Goal: Task Accomplishment & Management: Use online tool/utility

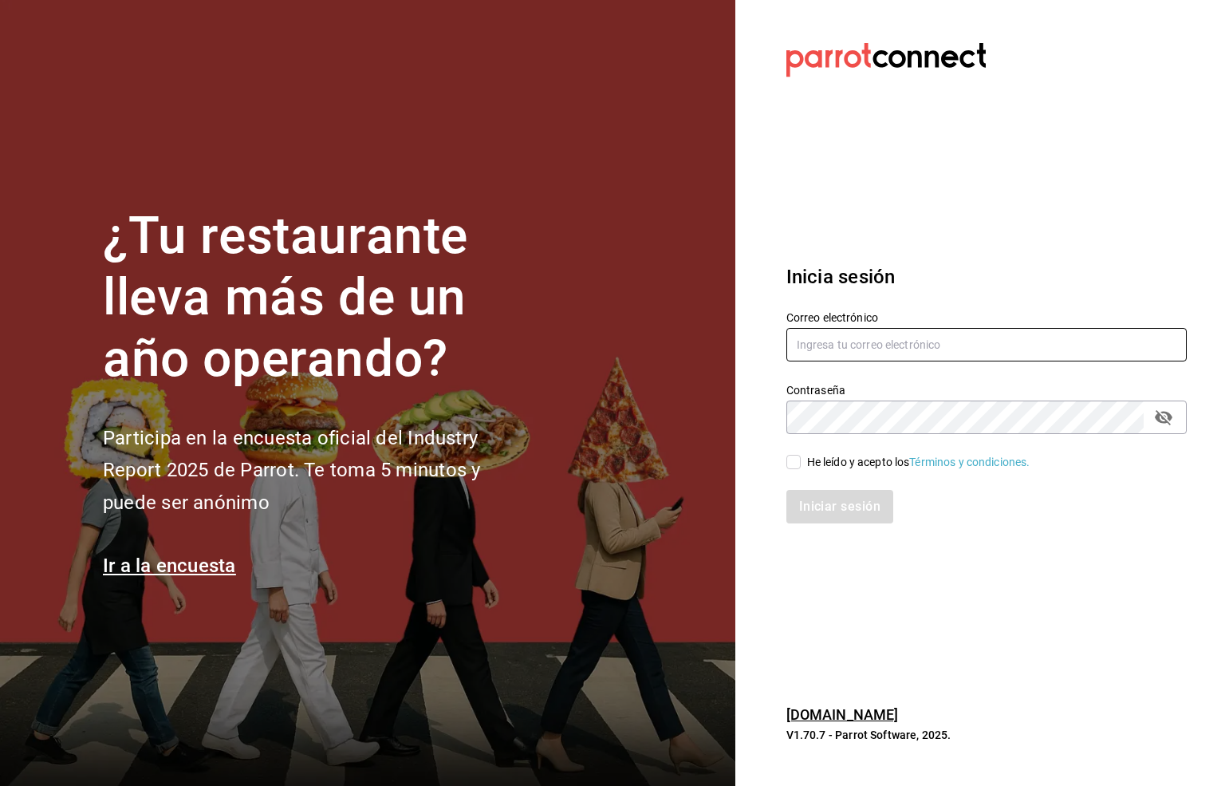
click at [843, 342] on input "text" at bounding box center [986, 344] width 400 height 33
type input "six@vallarta.com"
click at [790, 460] on input "He leído y acepto los Términos y condiciones." at bounding box center [793, 462] width 14 height 14
checkbox input "true"
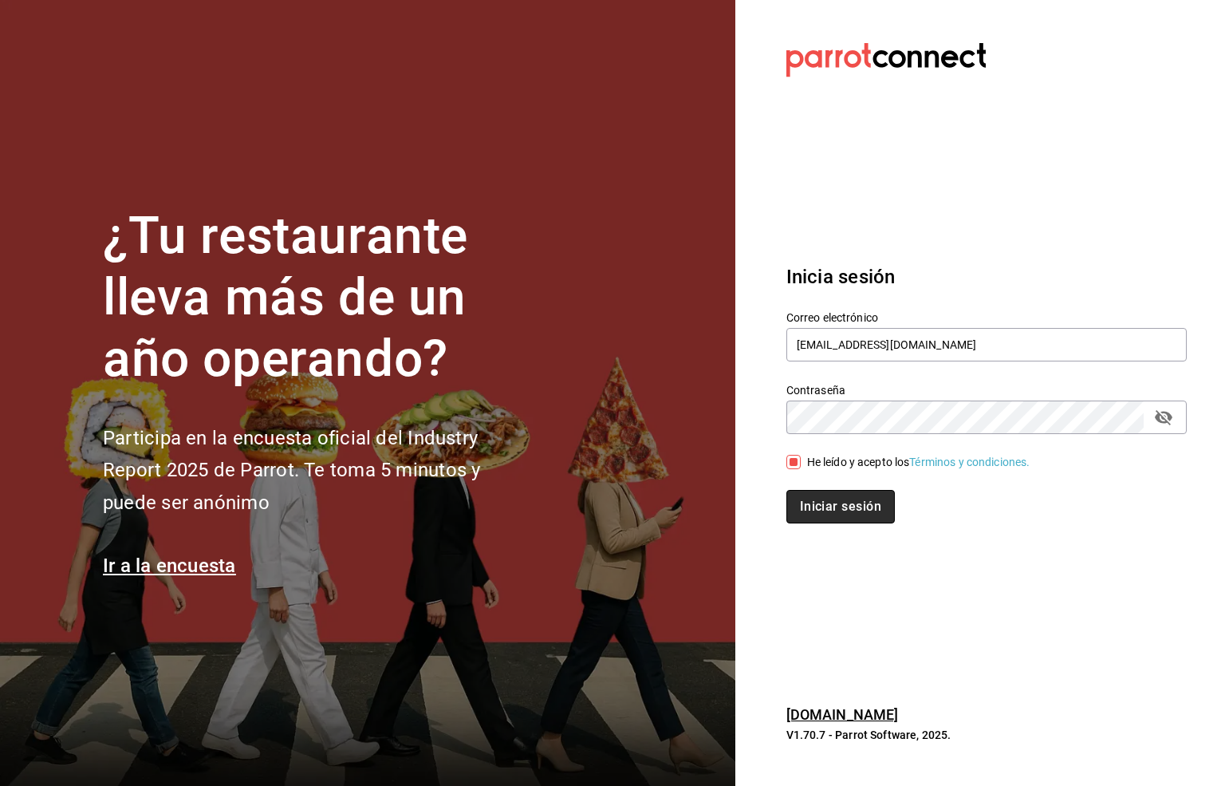
click at [824, 510] on button "Iniciar sesión" at bounding box center [840, 506] width 108 height 33
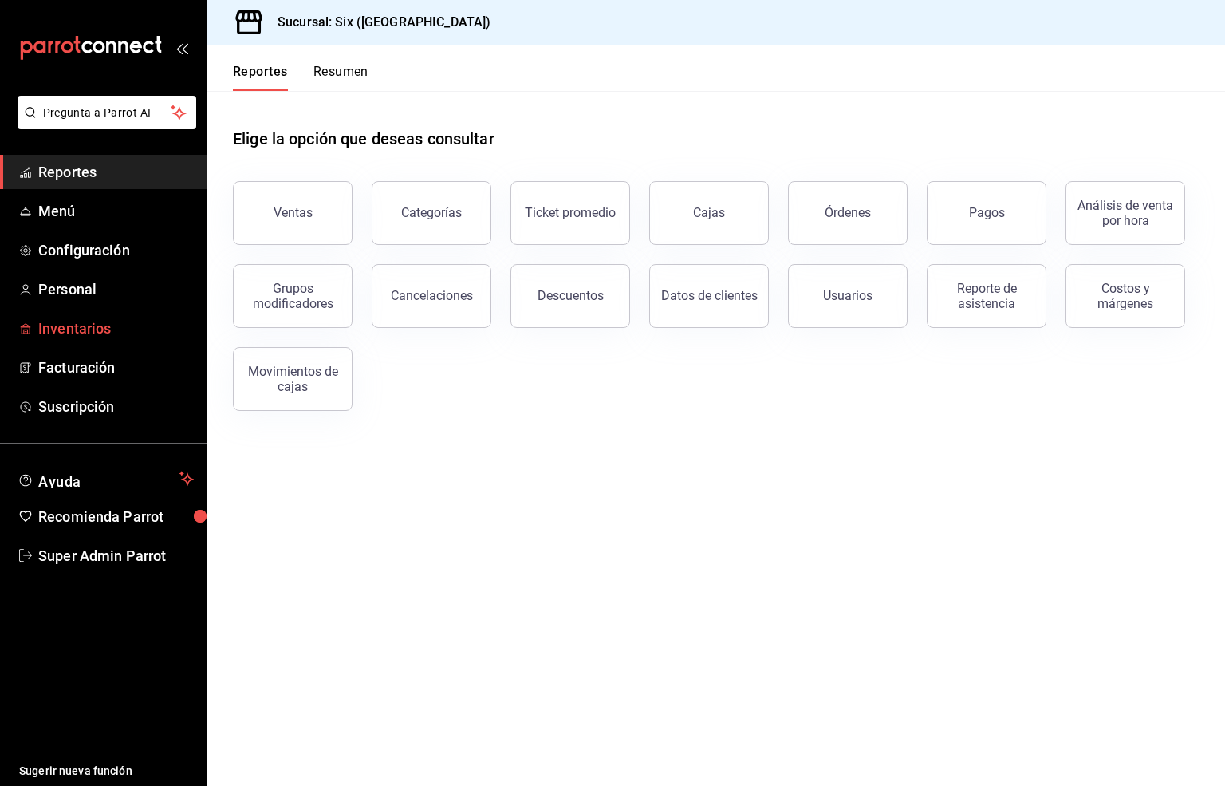
click at [61, 323] on span "Inventarios" at bounding box center [116, 328] width 156 height 22
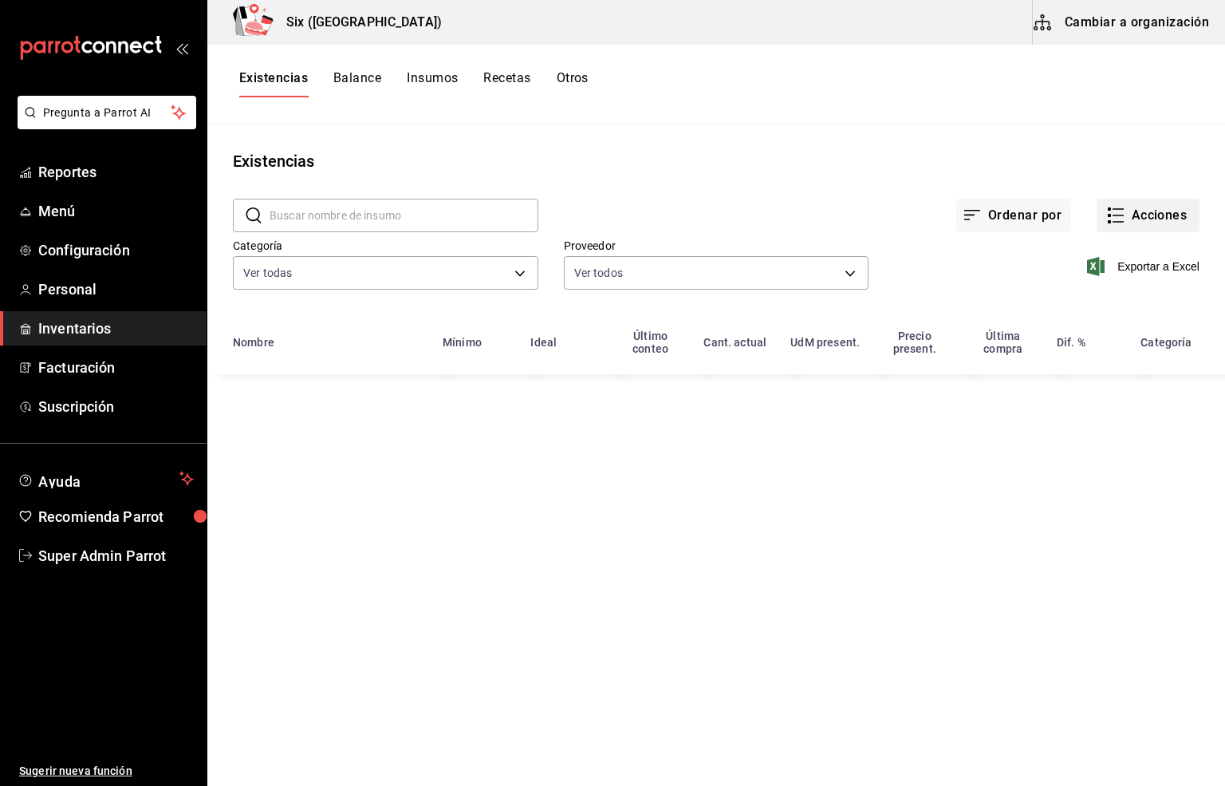
click at [1129, 218] on button "Acciones" at bounding box center [1148, 215] width 103 height 33
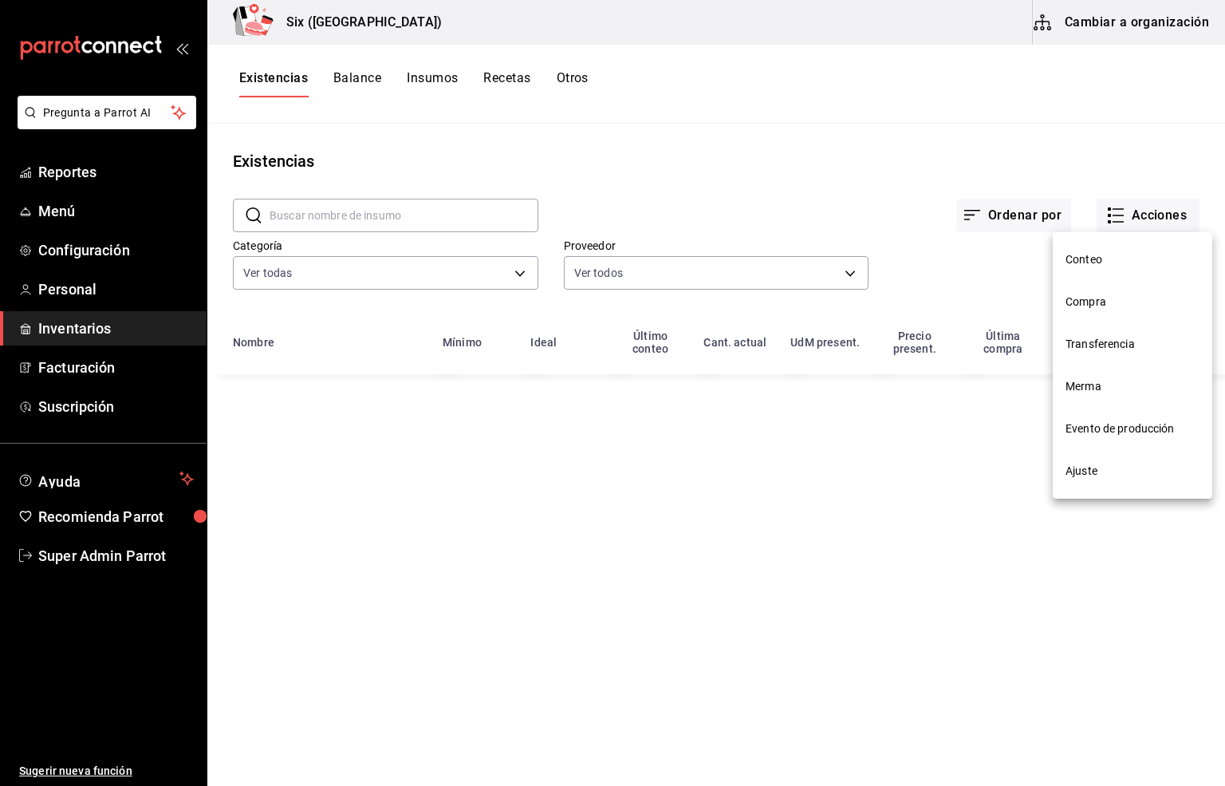
click at [1082, 313] on li "Compra" at bounding box center [1133, 302] width 160 height 42
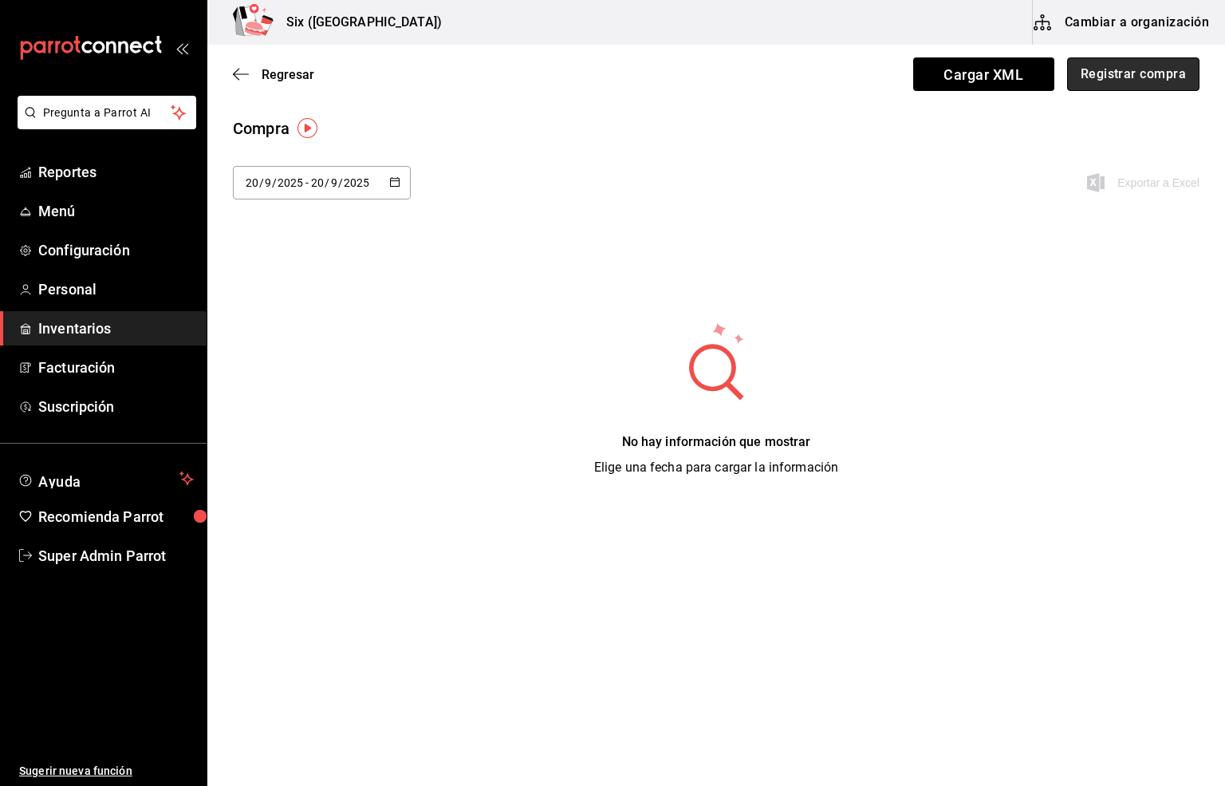
click at [1130, 79] on button "Registrar compra" at bounding box center [1133, 73] width 132 height 33
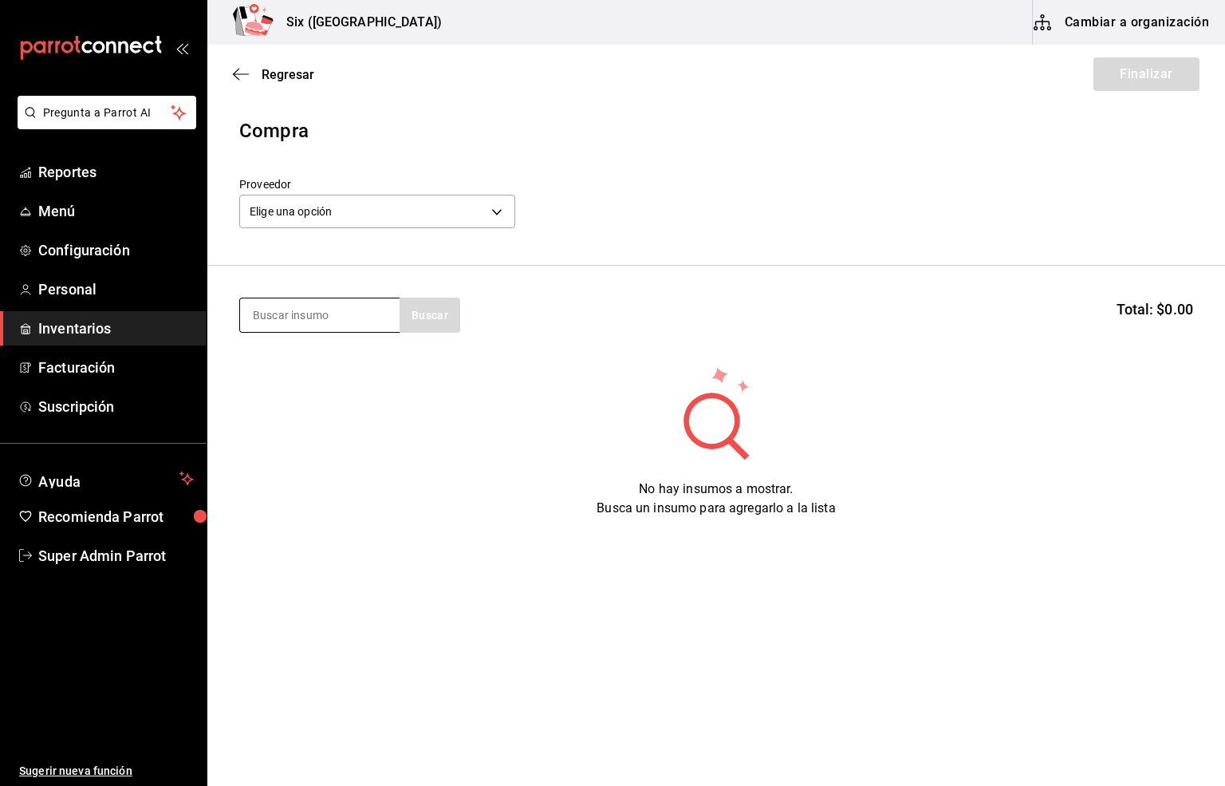
click at [290, 321] on input at bounding box center [320, 314] width 160 height 33
type input "pant"
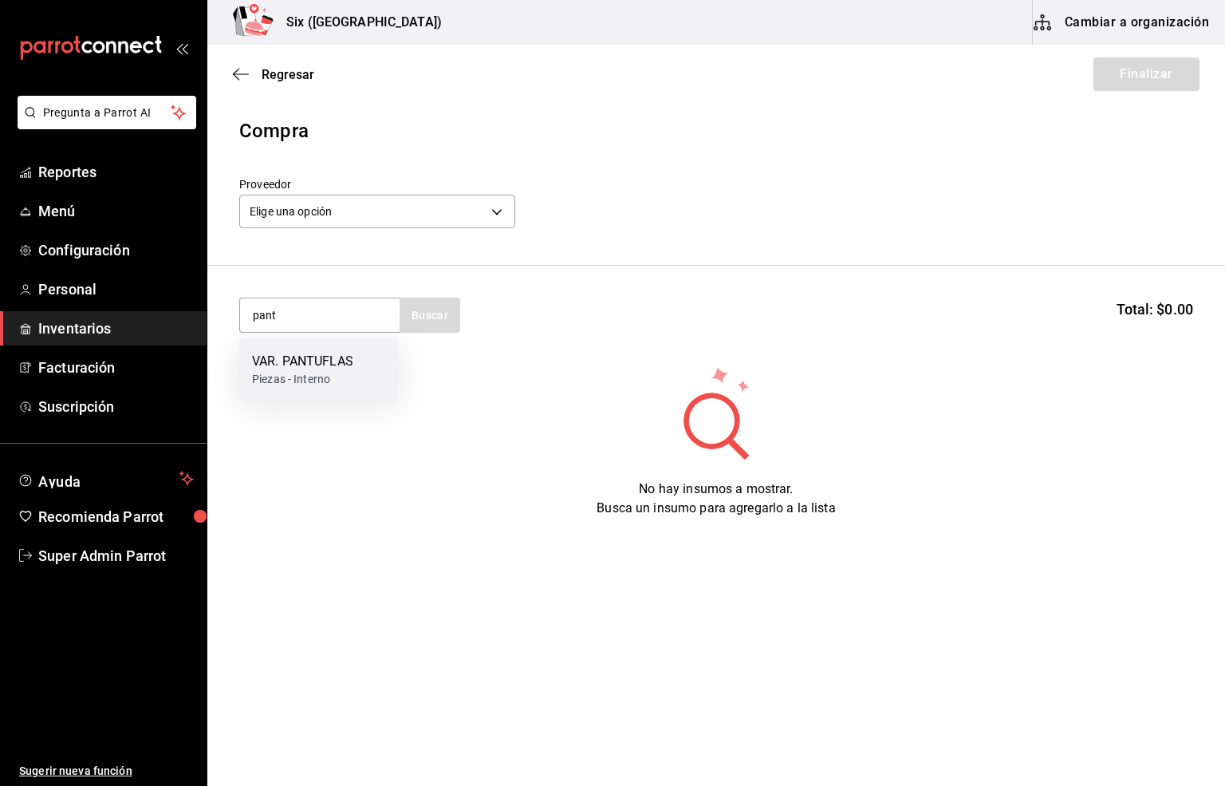
click at [309, 371] on div "Piezas - Interno" at bounding box center [302, 379] width 101 height 17
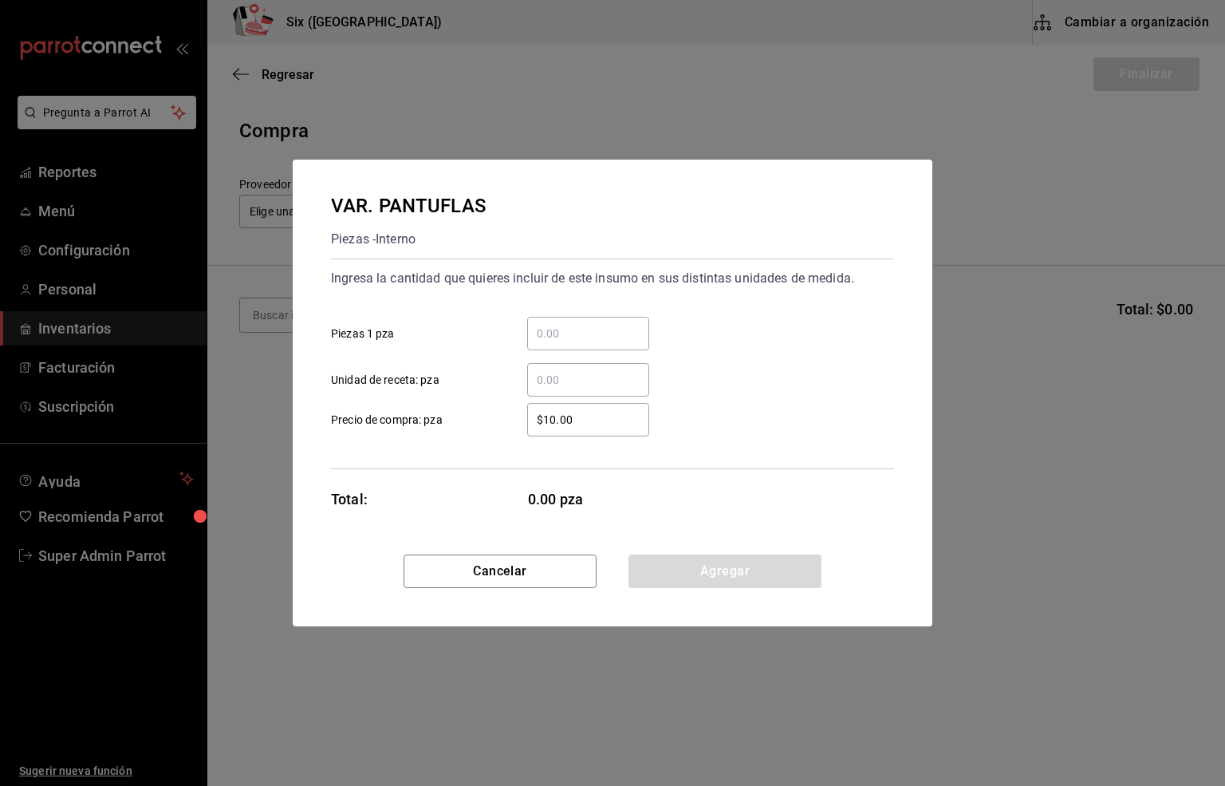
click at [573, 379] on input "​ Unidad de receta: pza" at bounding box center [588, 379] width 122 height 19
type input "10"
click at [790, 573] on button "Agregar" at bounding box center [724, 570] width 193 height 33
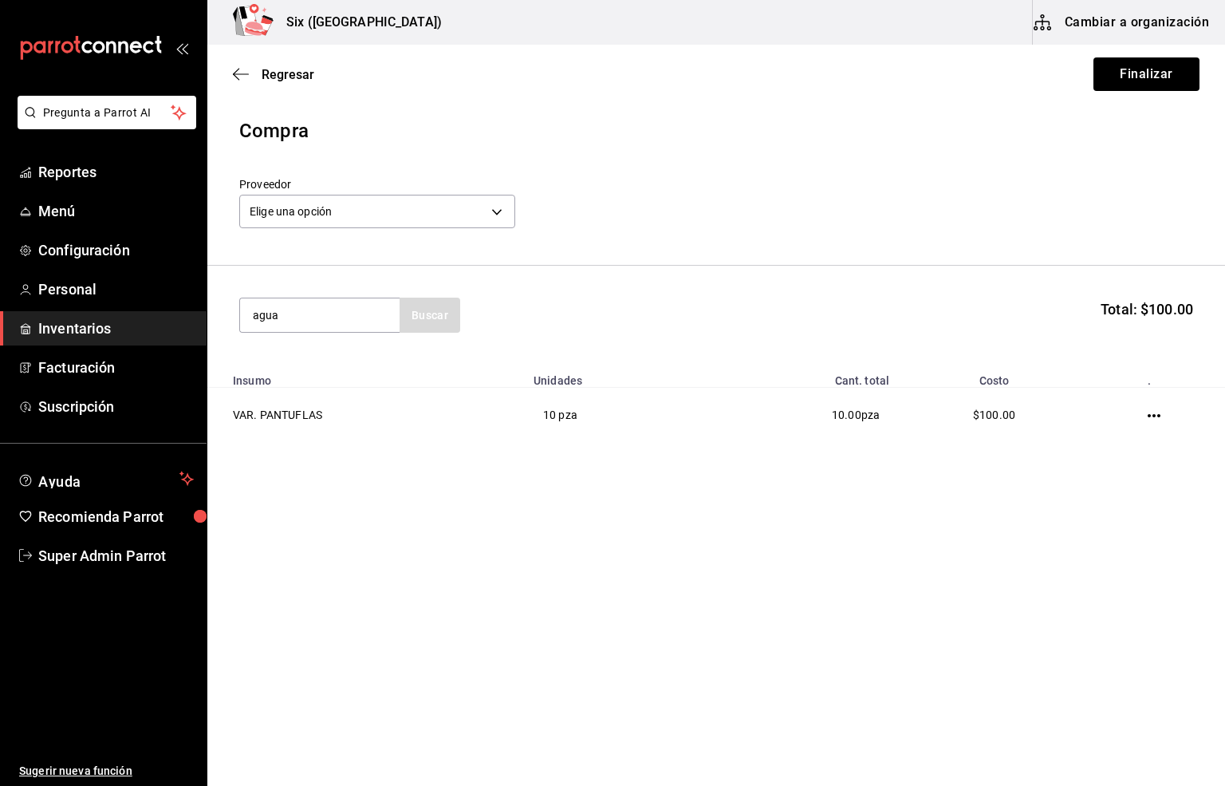
type input "agua"
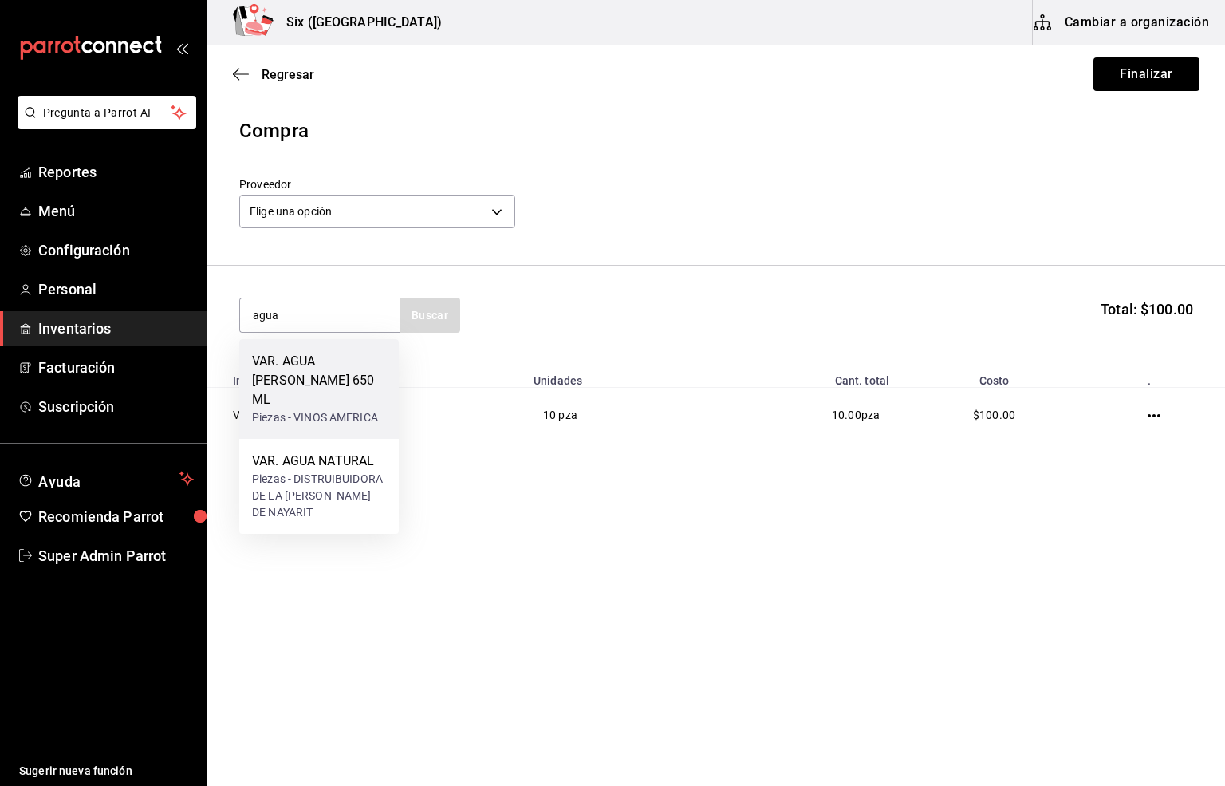
click at [345, 364] on div "VAR. AGUA [PERSON_NAME] 650 ML" at bounding box center [319, 380] width 134 height 57
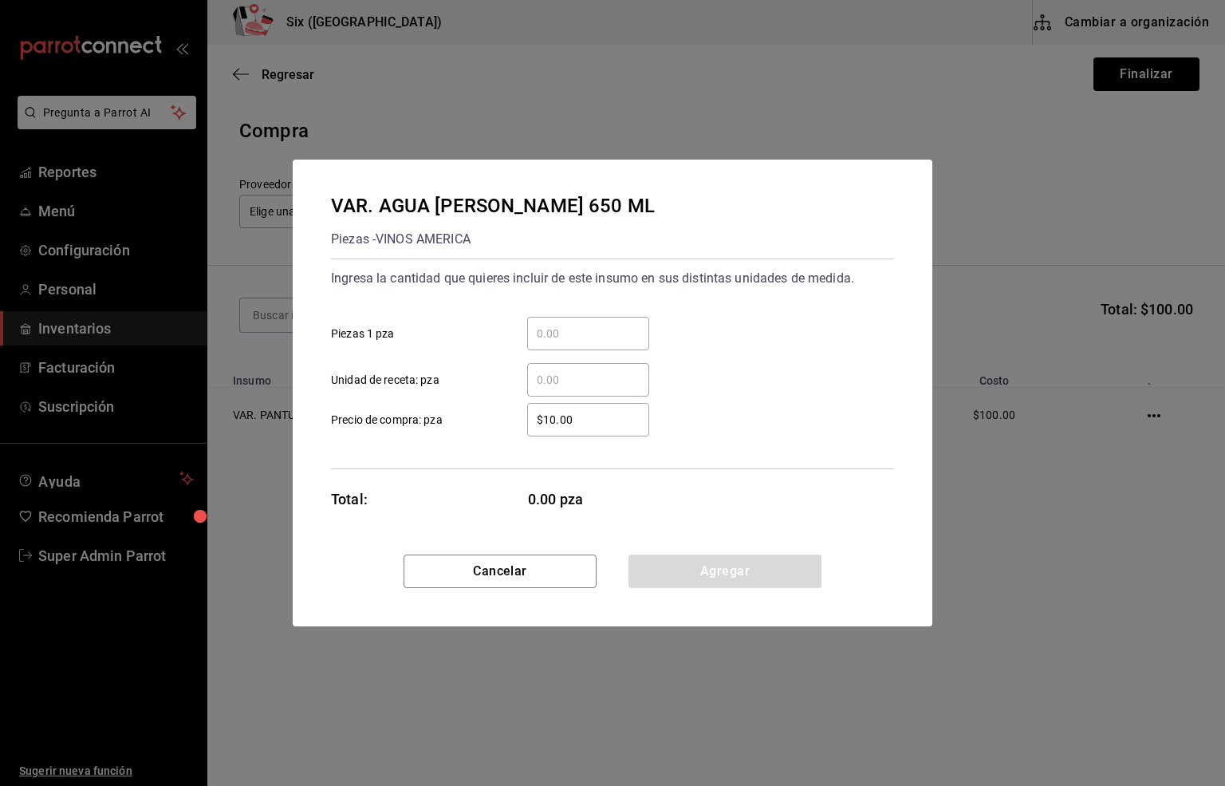
click at [550, 373] on input "​ Unidad de receta: pza" at bounding box center [588, 379] width 122 height 19
type input "12"
click at [680, 579] on button "Agregar" at bounding box center [724, 570] width 193 height 33
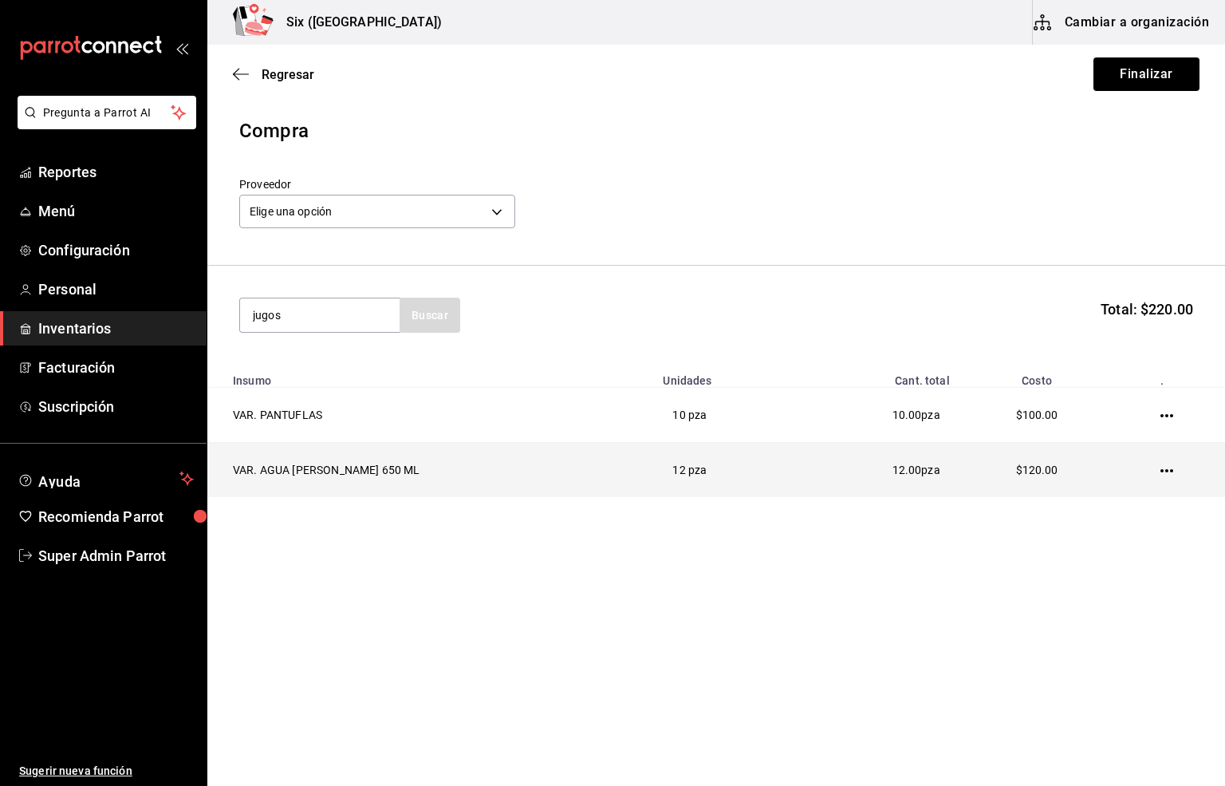
type input "jugos"
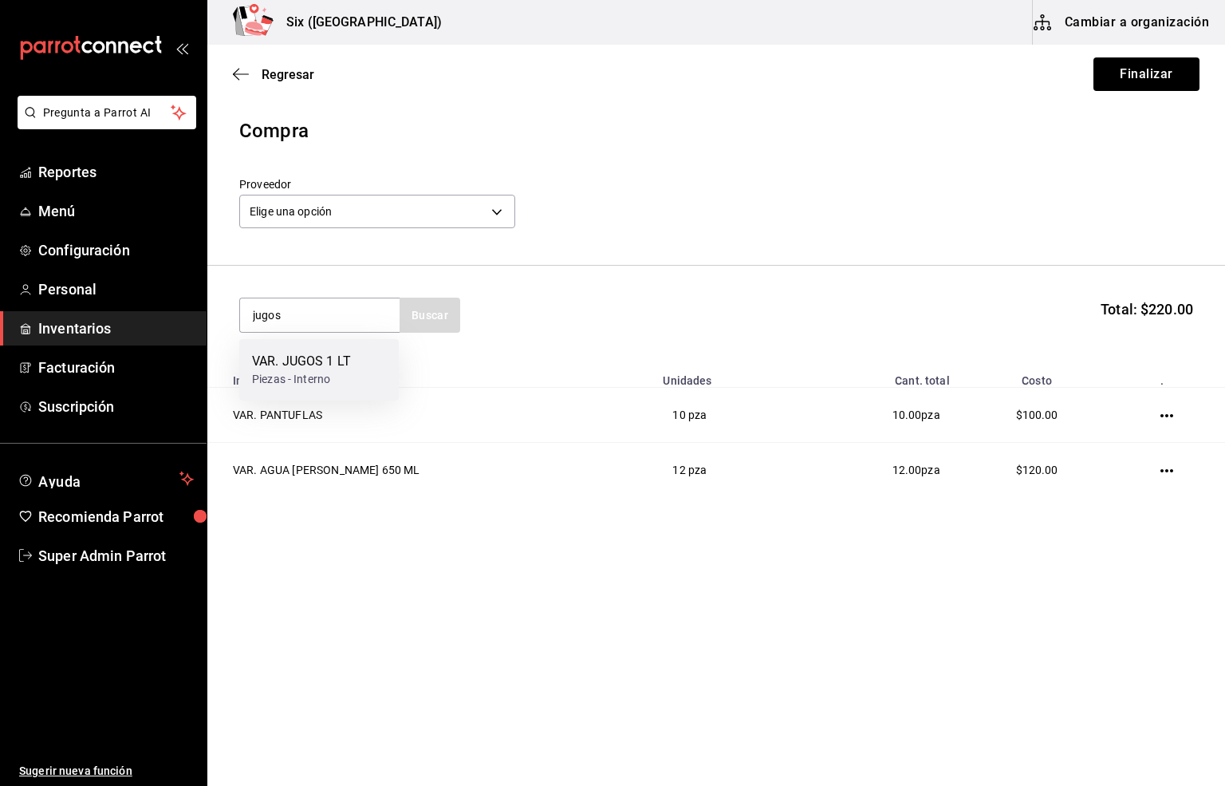
click at [289, 364] on div "VAR. JUGOS 1 LT" at bounding box center [301, 361] width 99 height 19
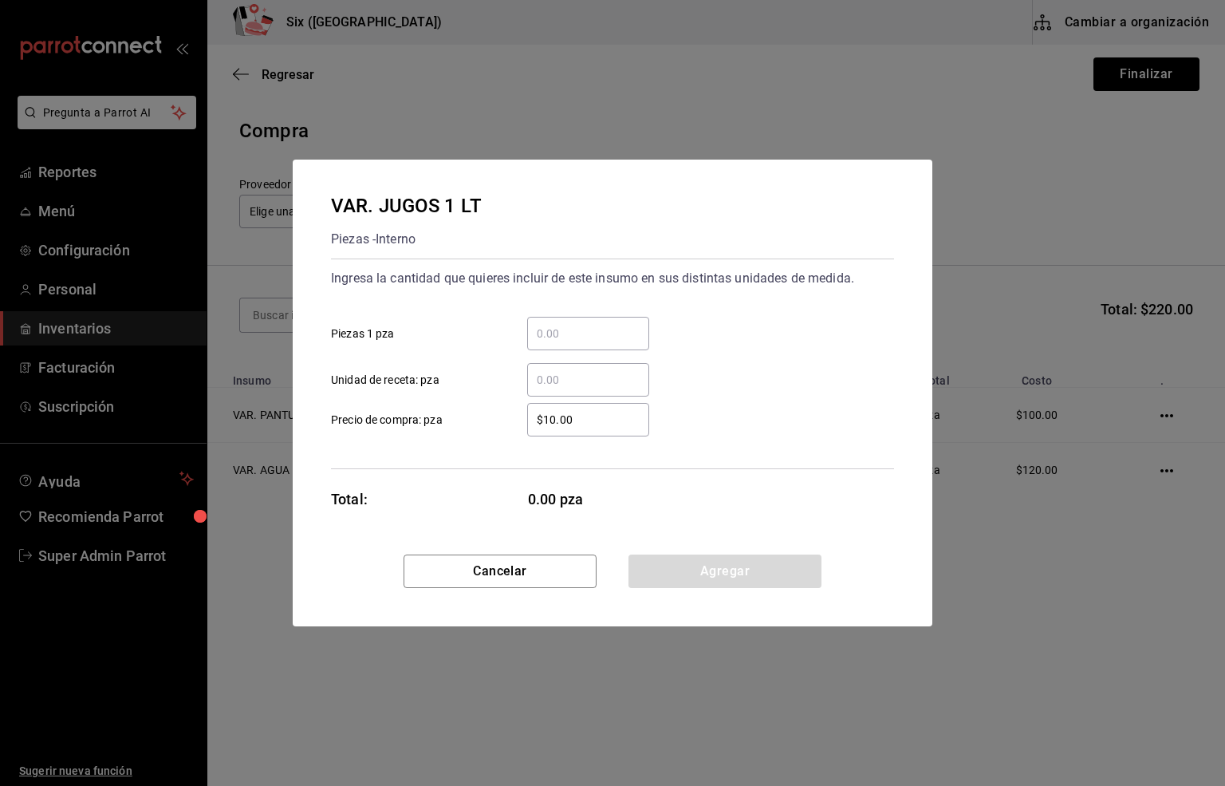
click at [550, 380] on input "​ Unidad de receta: pza" at bounding box center [588, 379] width 122 height 19
type input "8"
click at [699, 573] on button "Agregar" at bounding box center [724, 570] width 193 height 33
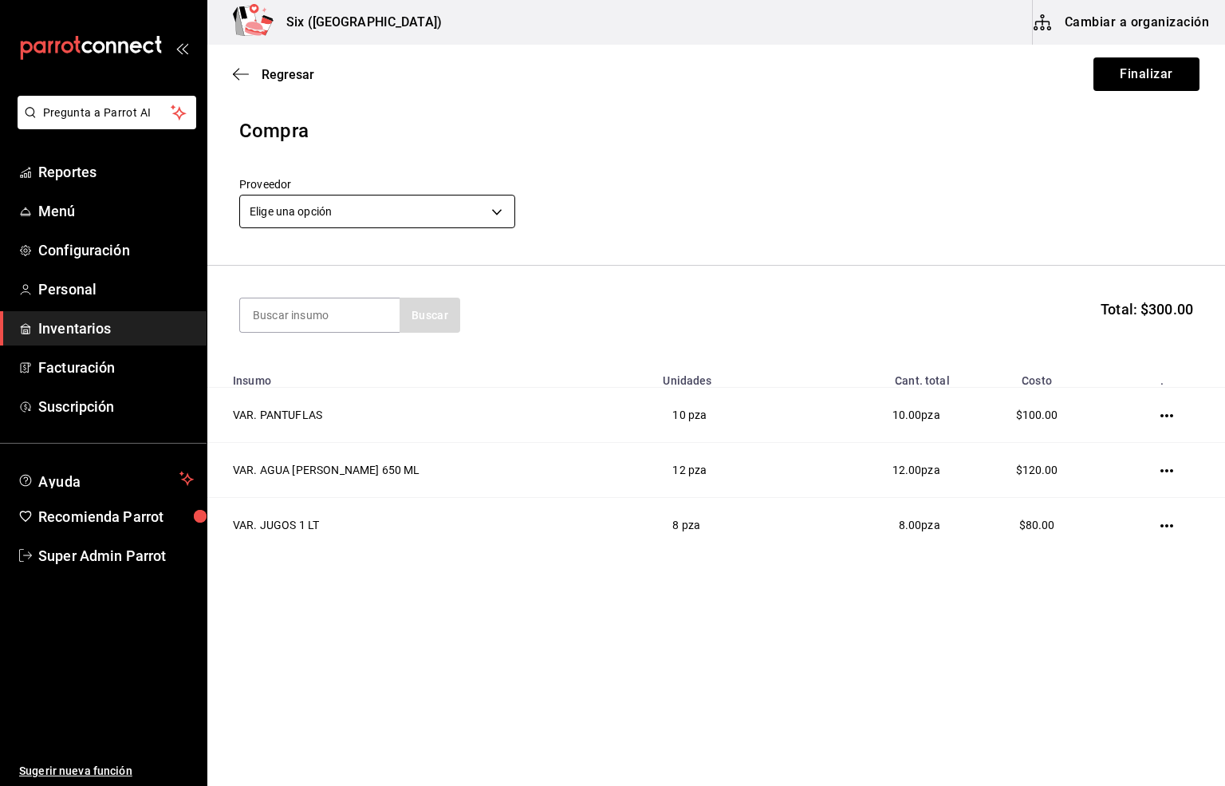
click at [372, 206] on body "Pregunta a Parrot AI Reportes Menú Configuración Personal Inventarios Facturaci…" at bounding box center [612, 347] width 1225 height 695
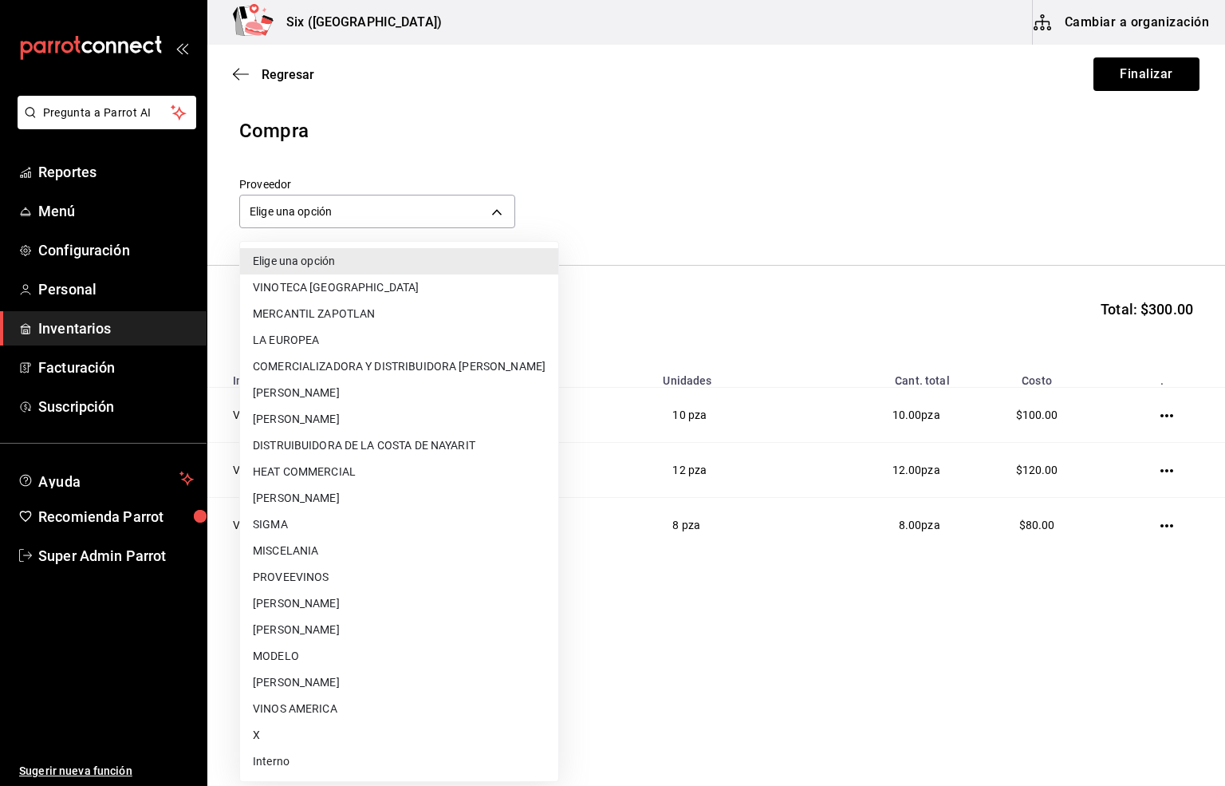
click at [266, 759] on li "Interno" at bounding box center [399, 761] width 318 height 26
type input "e92abefe-3c10-4da0-8aca-c4e45273ec9d"
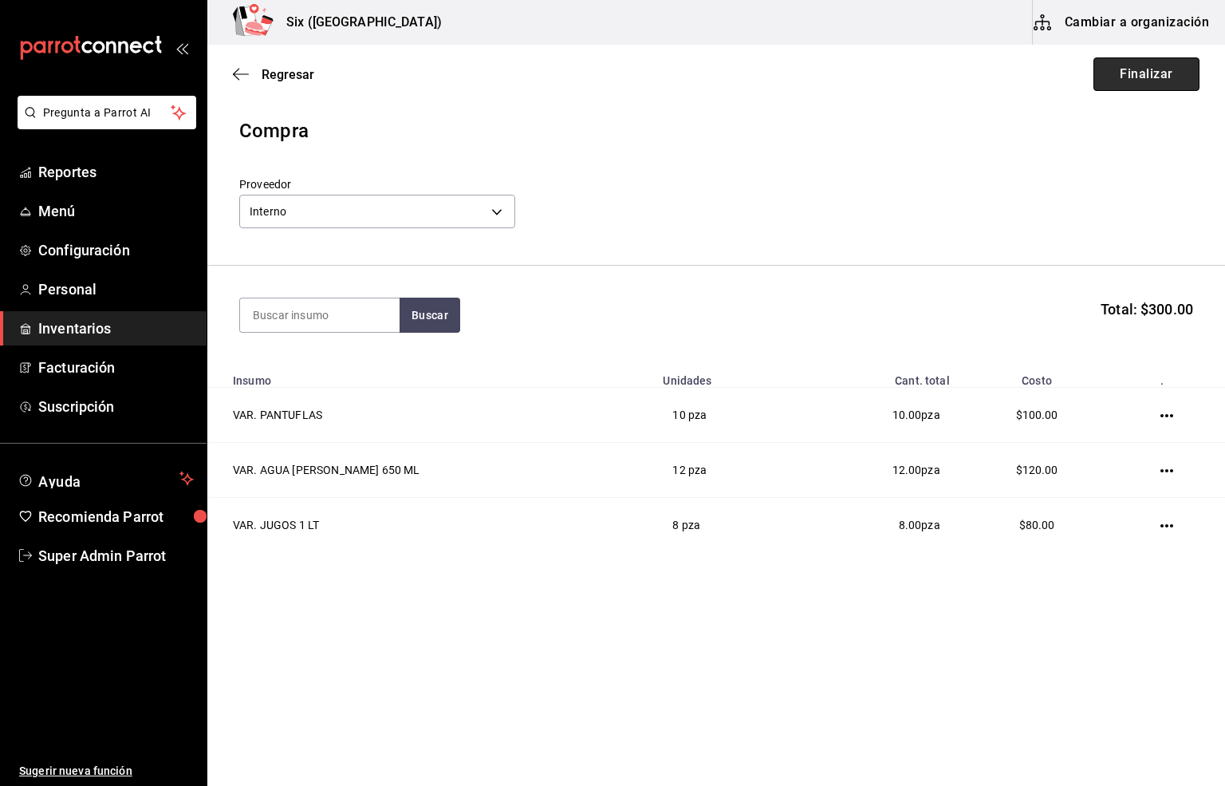
click at [1117, 70] on button "Finalizar" at bounding box center [1146, 73] width 106 height 33
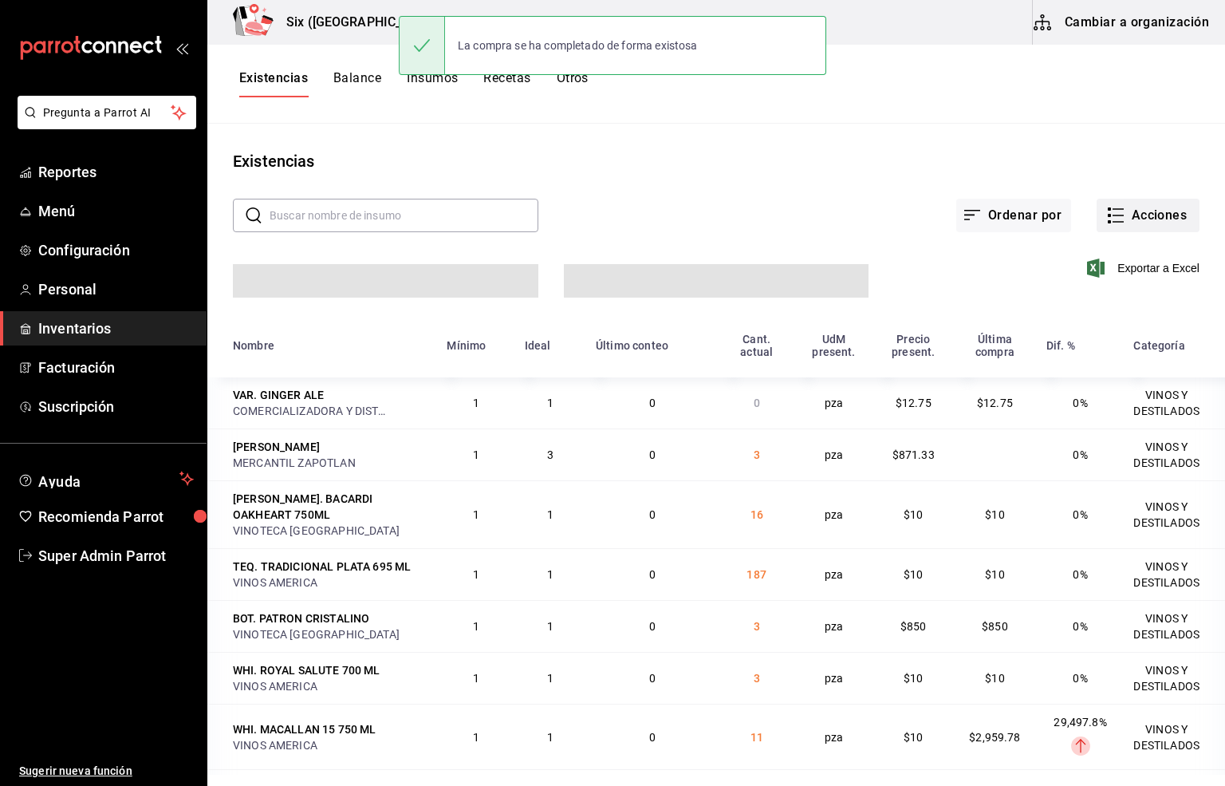
click at [1128, 204] on button "Acciones" at bounding box center [1148, 215] width 103 height 33
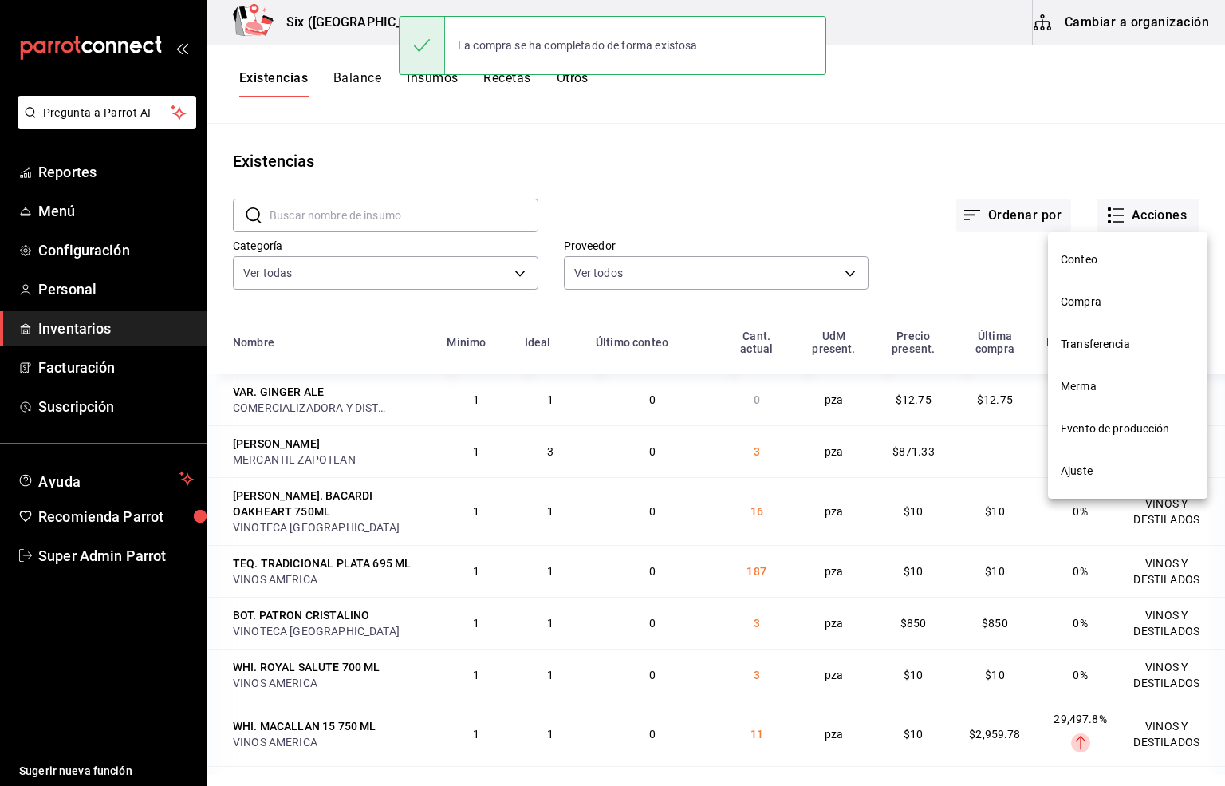
click at [1080, 297] on span "Compra" at bounding box center [1128, 301] width 134 height 17
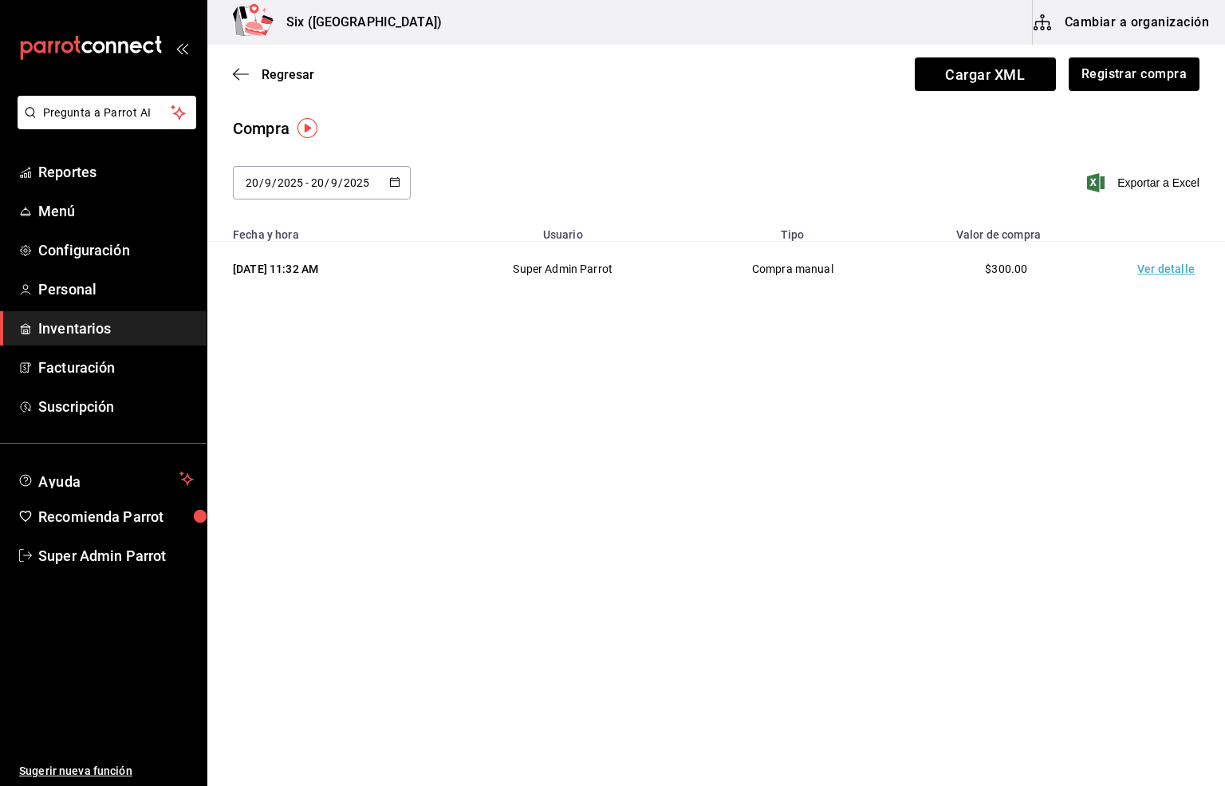
click at [1164, 266] on td "Ver detalle" at bounding box center [1169, 269] width 112 height 55
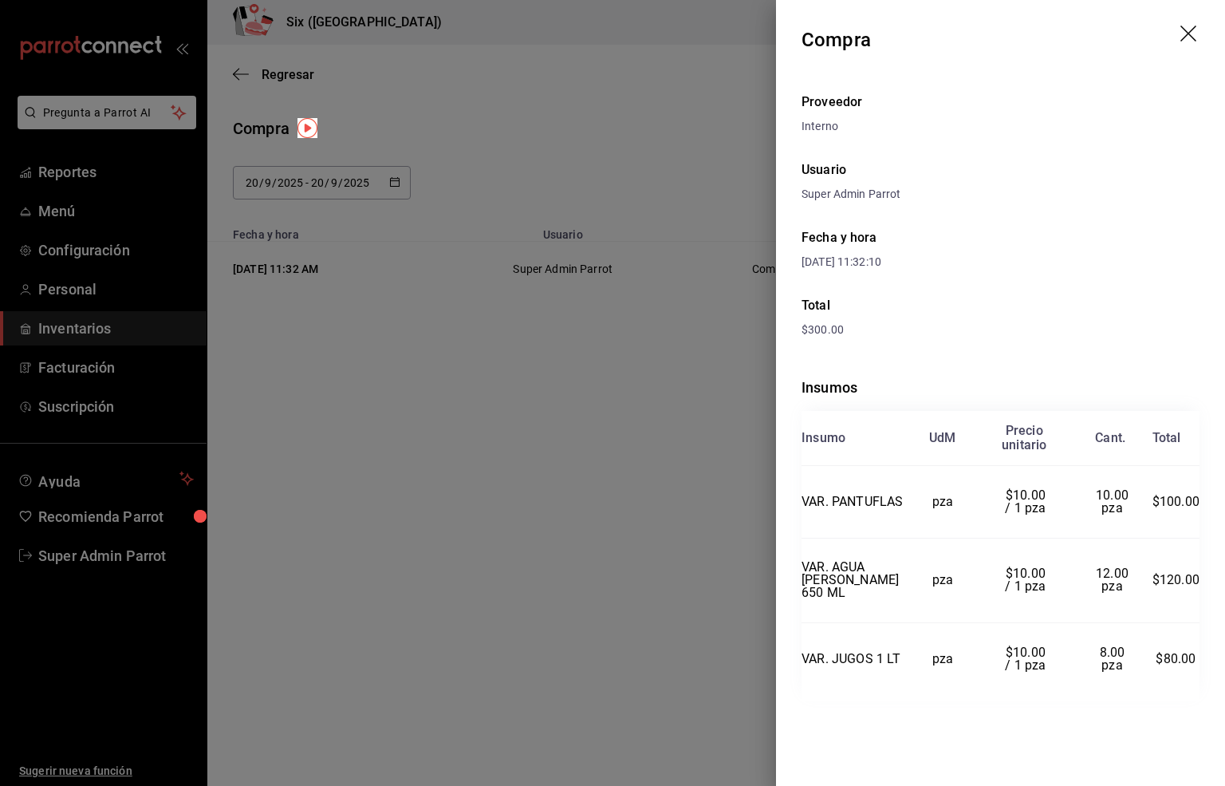
click at [1189, 31] on icon "drag" at bounding box center [1189, 35] width 19 height 19
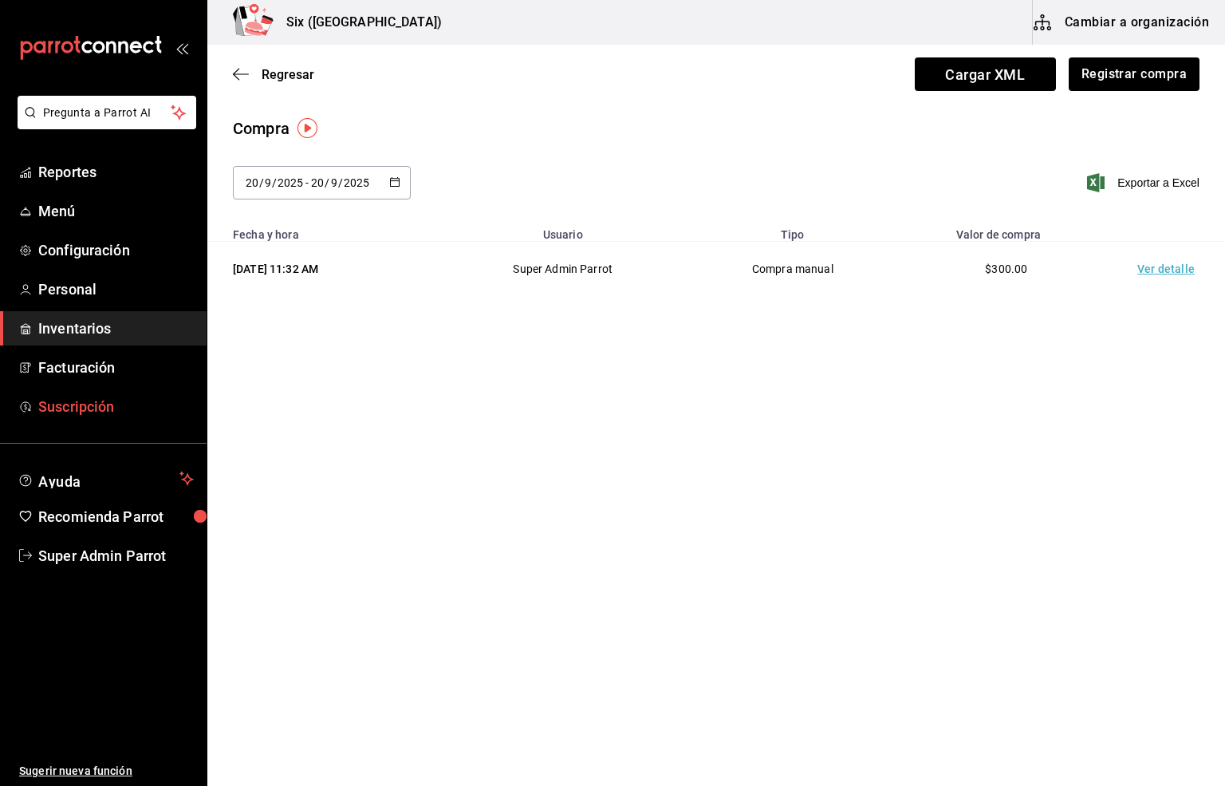
click at [273, 73] on span "Regresar" at bounding box center [288, 74] width 53 height 15
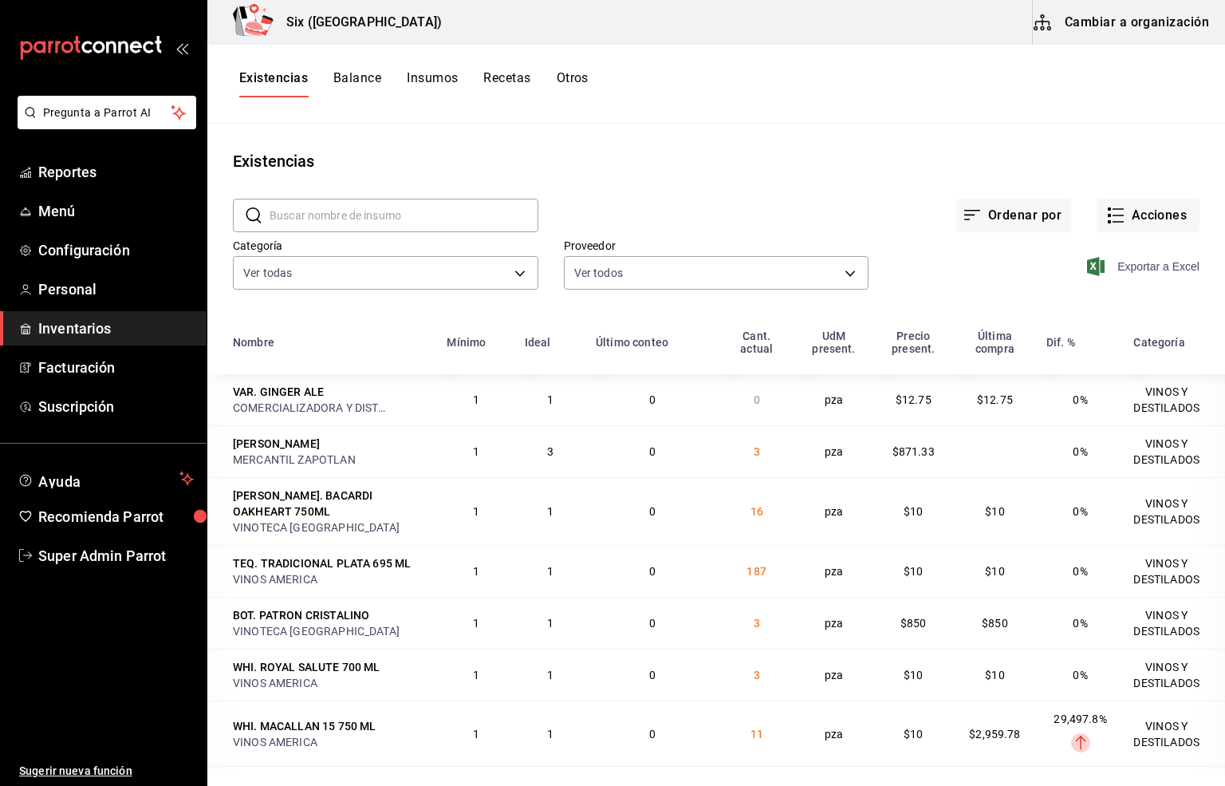
click at [1130, 271] on span "Exportar a Excel" at bounding box center [1144, 266] width 109 height 19
